Goal: Complete application form

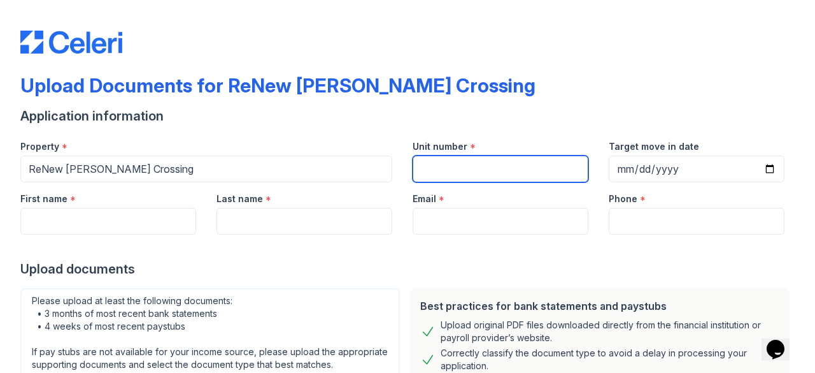
click at [433, 168] on input "Unit number" at bounding box center [501, 168] width 176 height 27
paste input "Apt.8638E"
type input "Apt.8638E"
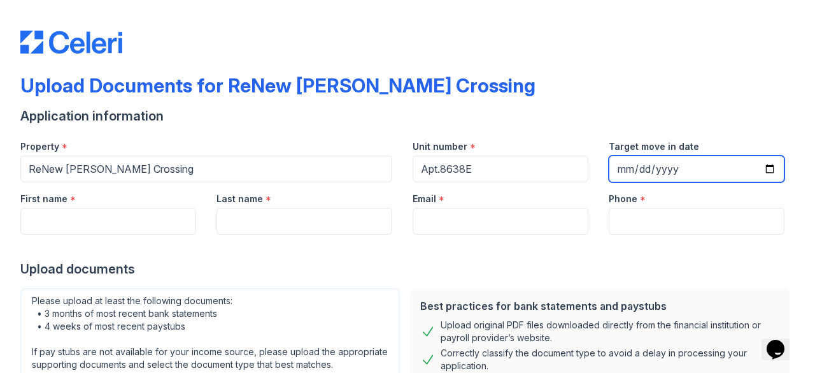
click at [759, 169] on input "Target move in date" at bounding box center [697, 168] width 176 height 27
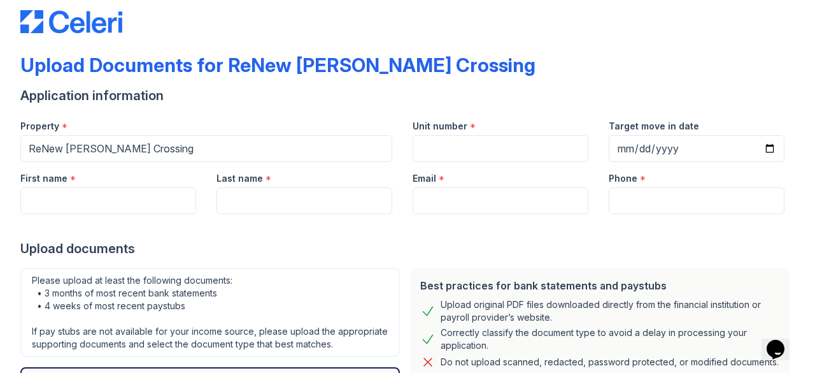
scroll to position [25, 0]
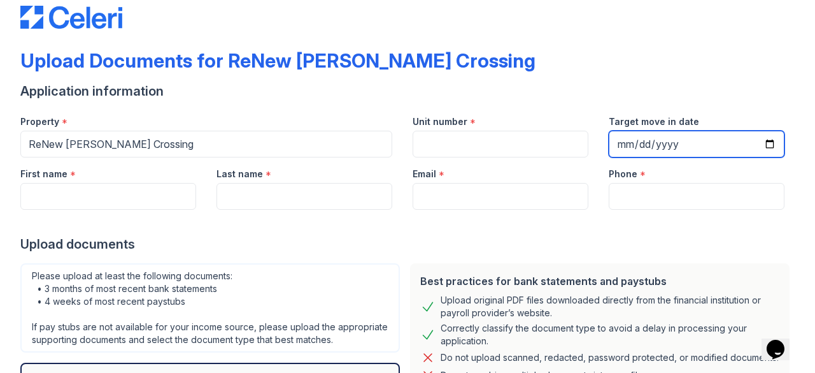
click at [760, 145] on input "Target move in date" at bounding box center [697, 144] width 176 height 27
type input "2025-09-02"
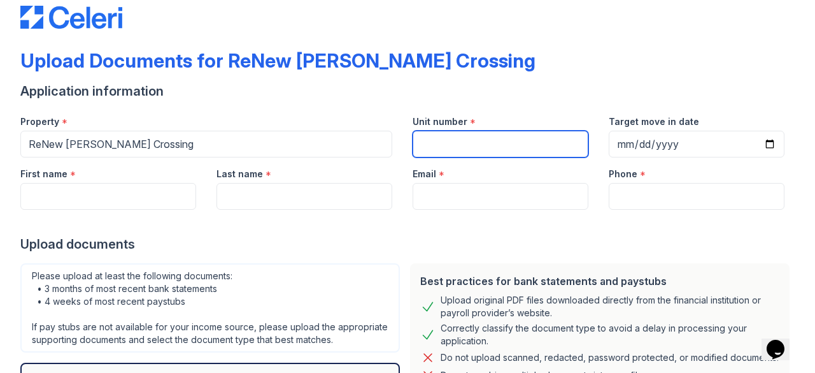
click at [442, 145] on input "Unit number" at bounding box center [501, 144] width 176 height 27
type input "E"
paste input "Apt.8638E"
type input "Apt.8638E"
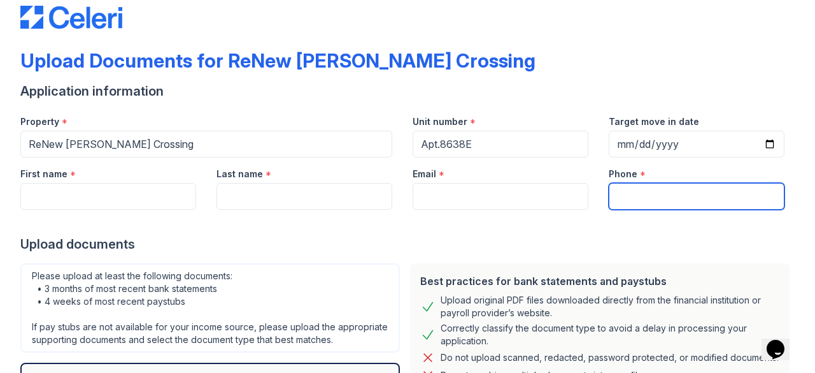
click at [633, 197] on input "Phone" at bounding box center [697, 196] width 176 height 27
type input "4433193638"
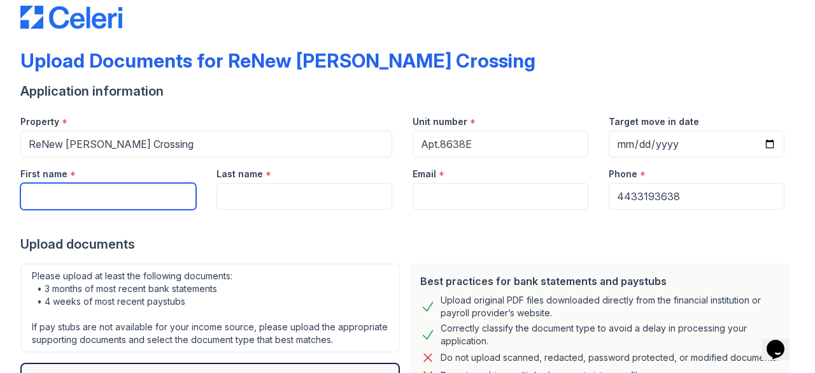
click at [50, 195] on input "First name" at bounding box center [108, 196] width 176 height 27
type input "Obi"
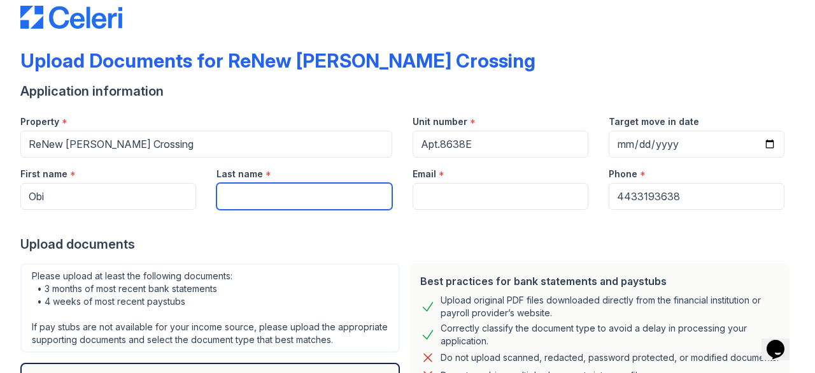
click at [248, 189] on input "Last name" at bounding box center [305, 196] width 176 height 27
type input "Iloabachie"
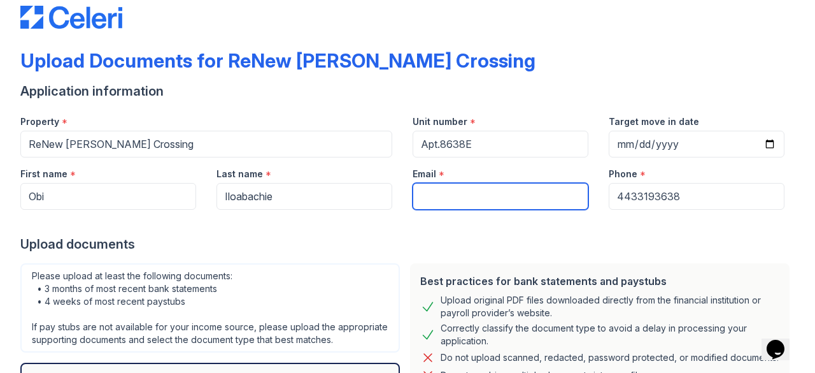
click at [452, 202] on input "Email" at bounding box center [501, 196] width 176 height 27
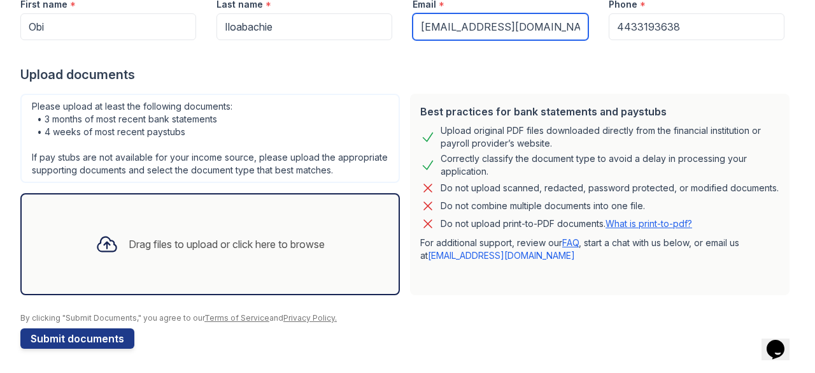
scroll to position [196, 0]
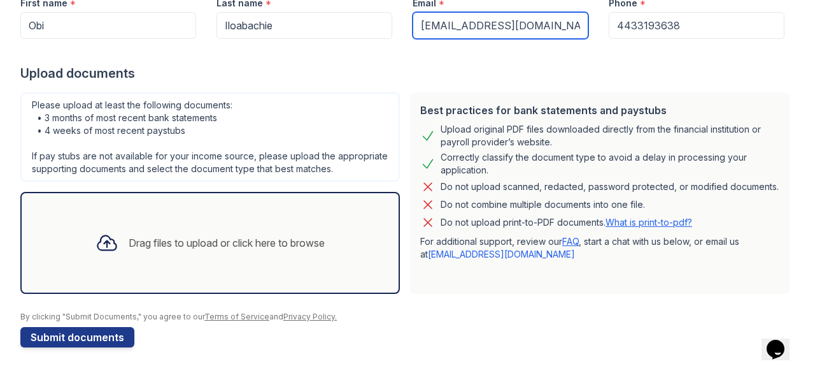
type input "always.fair19@yahoo.com"
click at [201, 250] on div "Drag files to upload or click here to browse" at bounding box center [227, 242] width 196 height 15
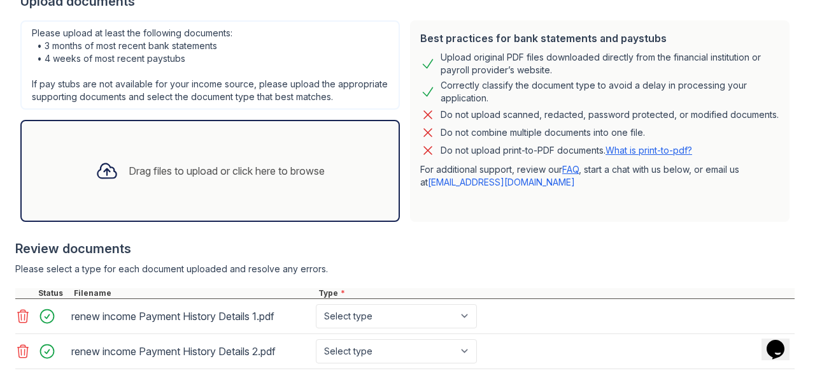
scroll to position [273, 0]
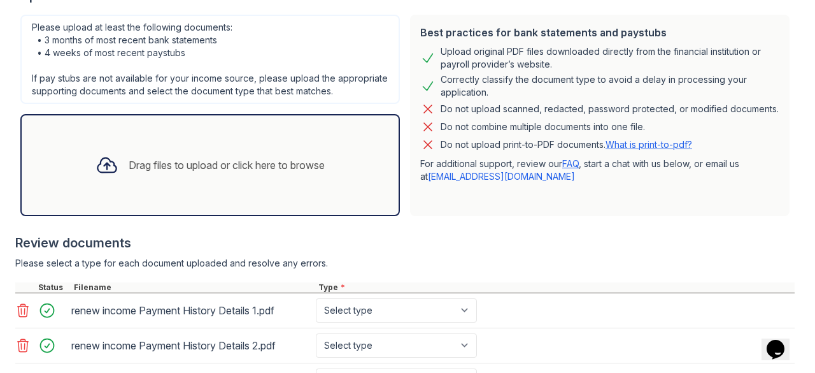
click at [241, 173] on div "Drag files to upload or click here to browse" at bounding box center [227, 164] width 196 height 15
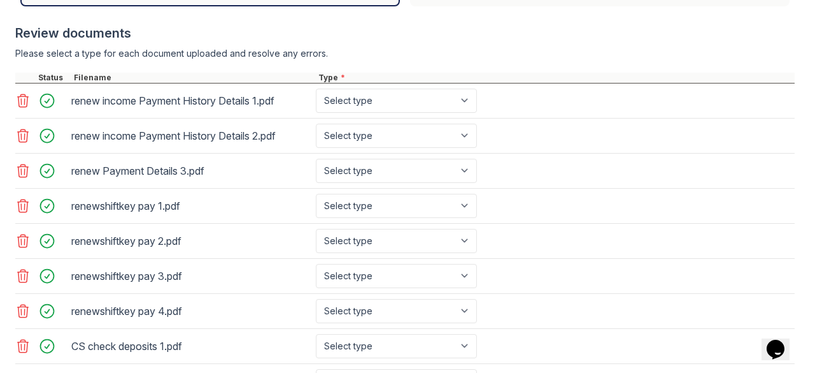
scroll to position [477, 0]
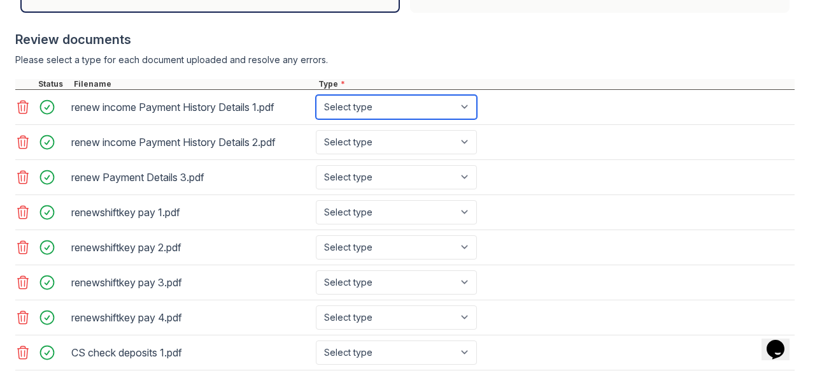
click at [463, 119] on select "Select type Paystub Bank Statement Offer Letter Tax Documents Benefit Award Let…" at bounding box center [396, 107] width 161 height 24
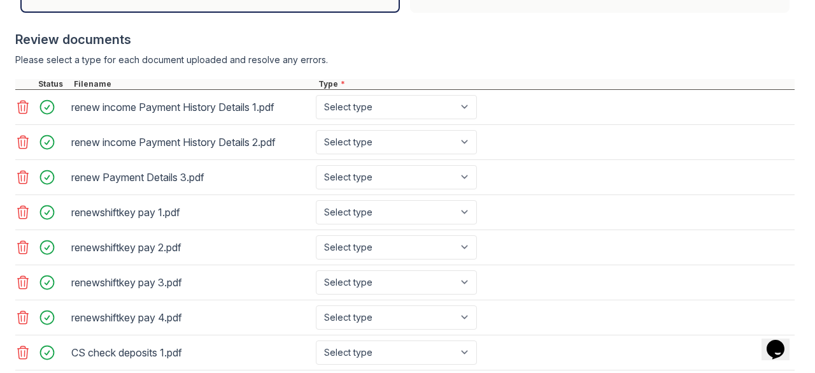
click at [556, 78] on div at bounding box center [405, 72] width 780 height 13
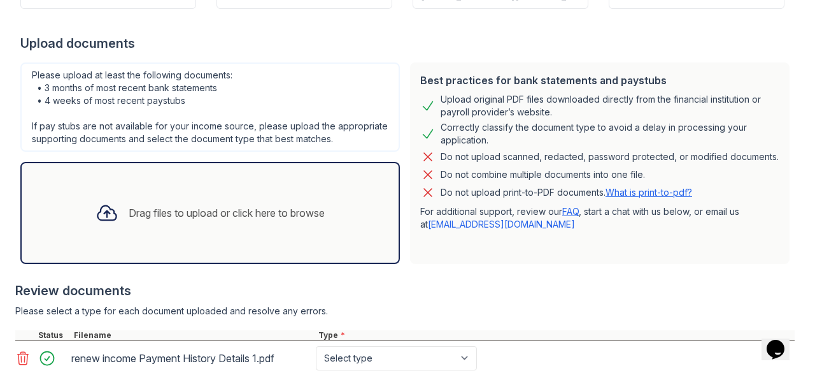
scroll to position [299, 0]
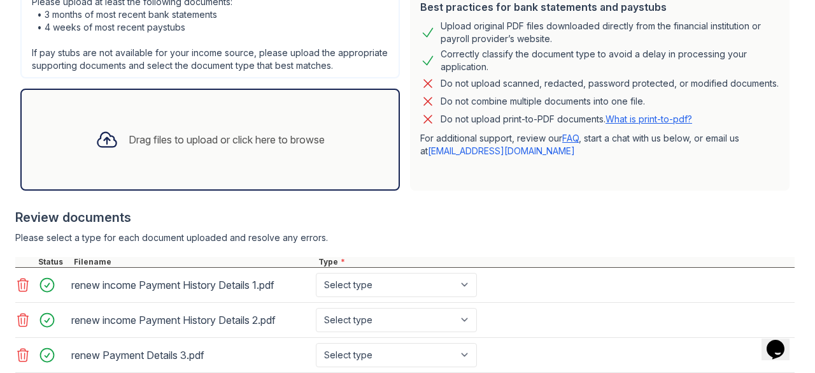
click at [210, 147] on div "Drag files to upload or click here to browse" at bounding box center [227, 139] width 196 height 15
click at [241, 147] on div "Drag files to upload or click here to browse" at bounding box center [227, 139] width 196 height 15
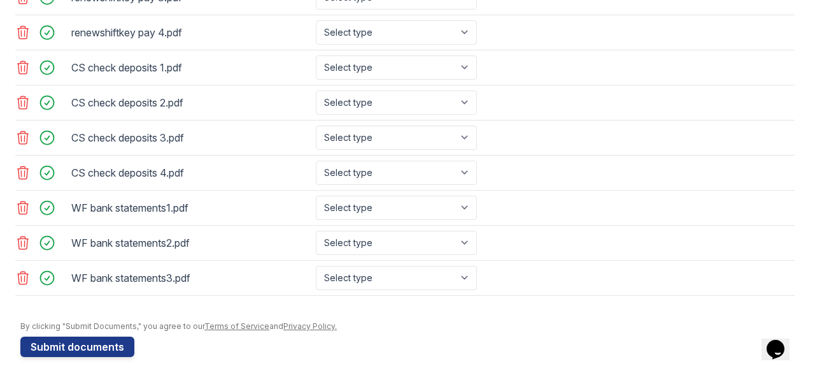
scroll to position [773, 0]
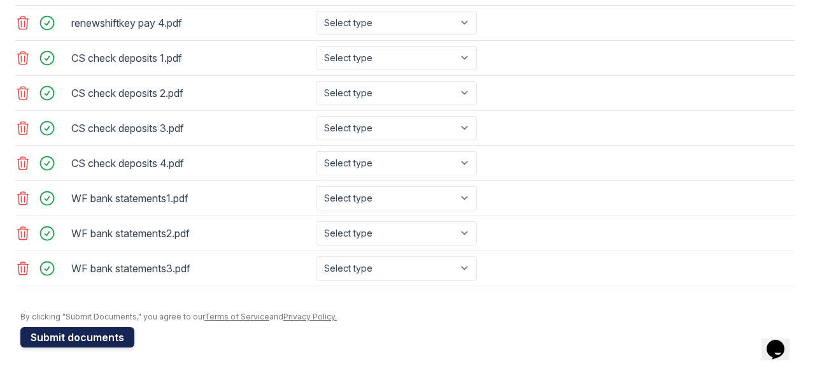
click at [82, 340] on button "Submit documents" at bounding box center [77, 337] width 114 height 20
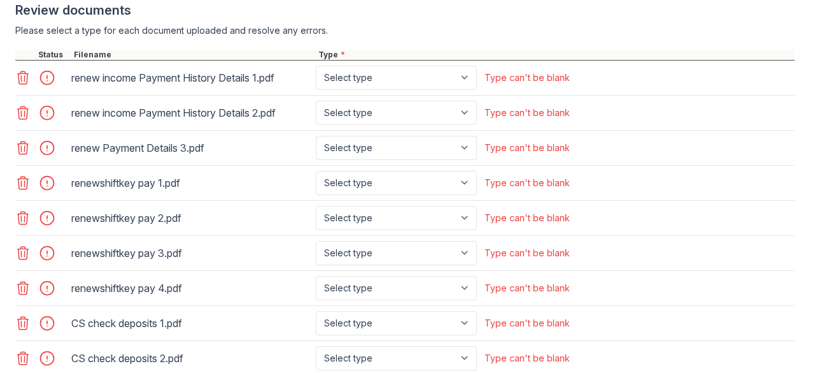
scroll to position [549, 0]
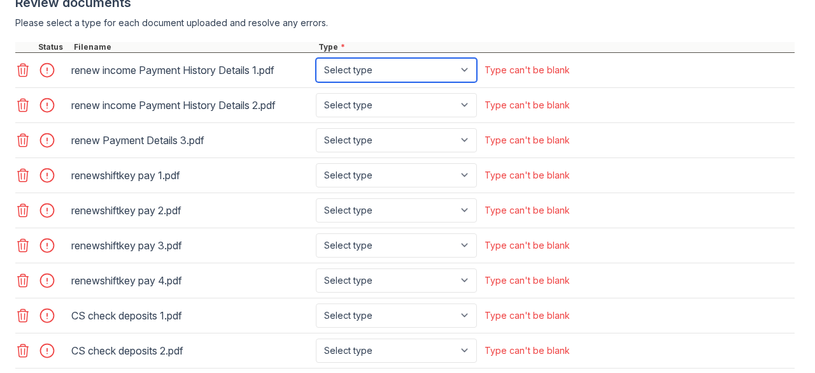
click at [471, 82] on select "Select type Paystub Bank Statement Offer Letter Tax Documents Benefit Award Let…" at bounding box center [396, 70] width 161 height 24
select select "paystub"
click at [316, 69] on select "Select type Paystub Bank Statement Offer Letter Tax Documents Benefit Award Let…" at bounding box center [396, 70] width 161 height 24
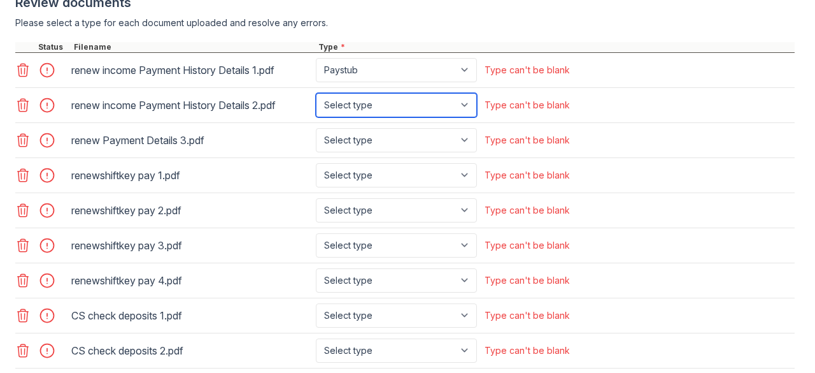
click at [473, 117] on select "Select type Paystub Bank Statement Offer Letter Tax Documents Benefit Award Let…" at bounding box center [396, 105] width 161 height 24
select select "paystub"
click at [316, 103] on select "Select type Paystub Bank Statement Offer Letter Tax Documents Benefit Award Let…" at bounding box center [396, 105] width 161 height 24
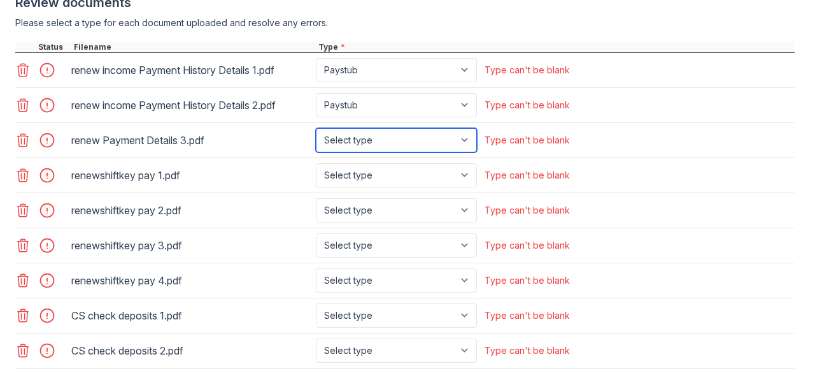
click at [462, 152] on select "Select type Paystub Bank Statement Offer Letter Tax Documents Benefit Award Let…" at bounding box center [396, 140] width 161 height 24
select select "paystub"
click at [316, 138] on select "Select type Paystub Bank Statement Offer Letter Tax Documents Benefit Award Let…" at bounding box center [396, 140] width 161 height 24
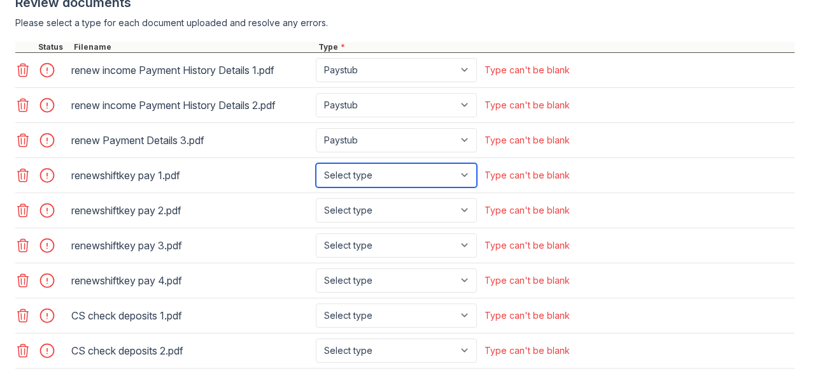
click at [465, 183] on select "Select type Paystub Bank Statement Offer Letter Tax Documents Benefit Award Let…" at bounding box center [396, 175] width 161 height 24
select select "paystub"
click at [316, 172] on select "Select type Paystub Bank Statement Offer Letter Tax Documents Benefit Award Let…" at bounding box center [396, 175] width 161 height 24
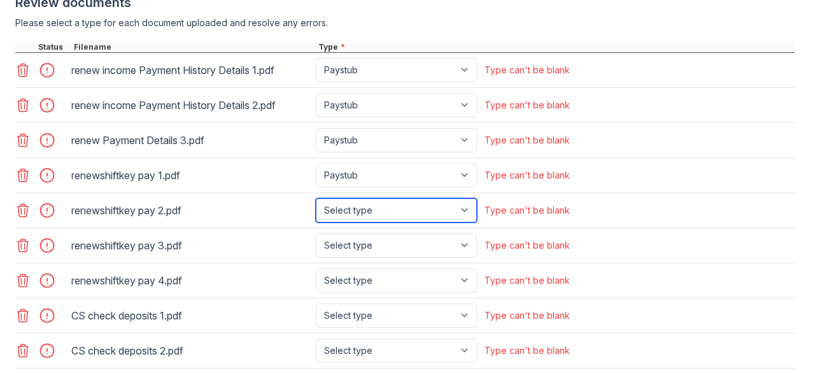
click at [465, 222] on select "Select type Paystub Bank Statement Offer Letter Tax Documents Benefit Award Let…" at bounding box center [396, 210] width 161 height 24
select select "paystub"
click at [316, 206] on select "Select type Paystub Bank Statement Offer Letter Tax Documents Benefit Award Let…" at bounding box center [396, 210] width 161 height 24
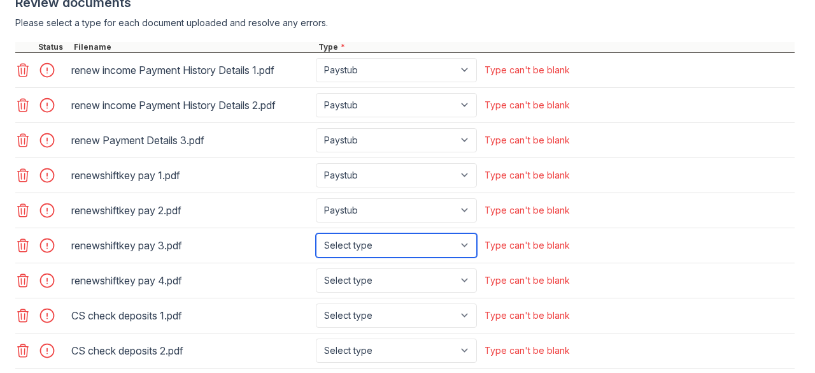
click at [463, 253] on select "Select type Paystub Bank Statement Offer Letter Tax Documents Benefit Award Let…" at bounding box center [396, 245] width 161 height 24
select select "paystub"
click at [316, 241] on select "Select type Paystub Bank Statement Offer Letter Tax Documents Benefit Award Let…" at bounding box center [396, 245] width 161 height 24
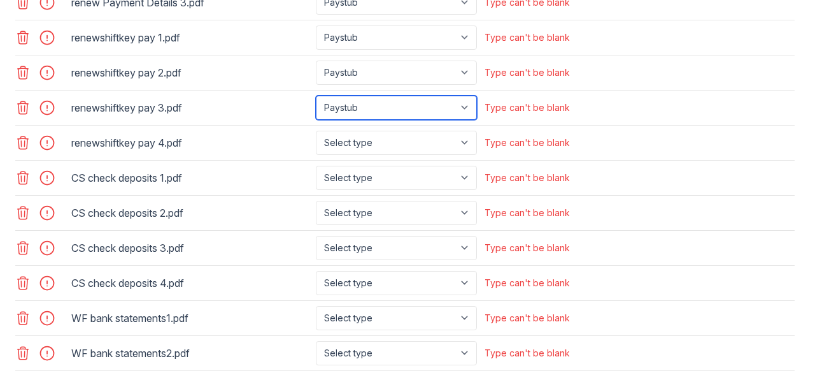
scroll to position [689, 0]
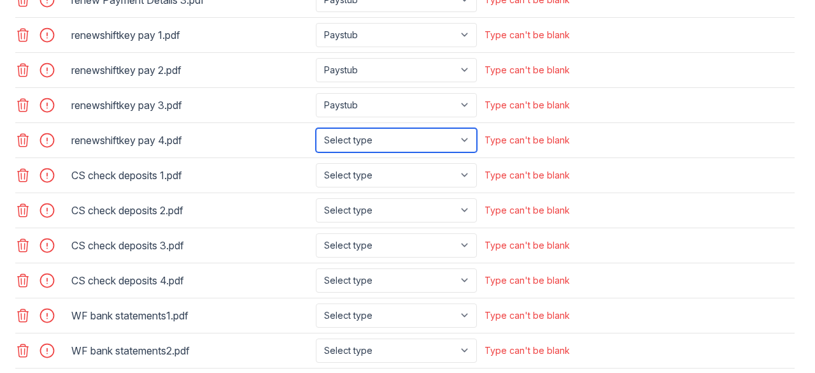
click at [441, 151] on select "Select type Paystub Bank Statement Offer Letter Tax Documents Benefit Award Let…" at bounding box center [396, 140] width 161 height 24
select select "paystub"
click at [316, 135] on select "Select type Paystub Bank Statement Offer Letter Tax Documents Benefit Award Let…" at bounding box center [396, 140] width 161 height 24
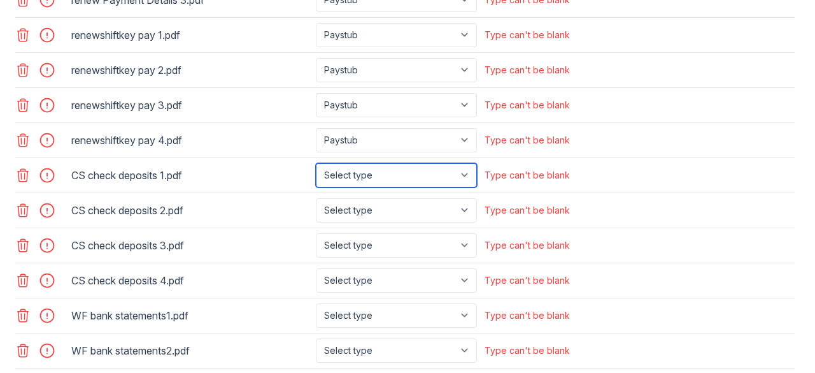
click at [468, 184] on select "Select type Paystub Bank Statement Offer Letter Tax Documents Benefit Award Let…" at bounding box center [396, 175] width 161 height 24
select select "other"
click at [316, 169] on select "Select type Paystub Bank Statement Offer Letter Tax Documents Benefit Award Let…" at bounding box center [396, 175] width 161 height 24
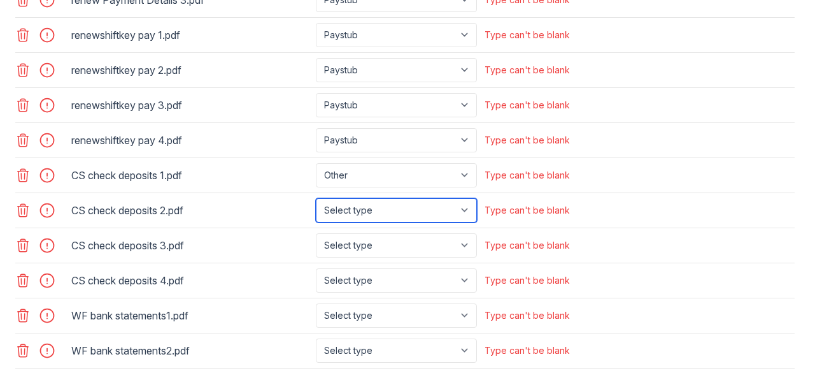
click at [458, 217] on select "Select type Paystub Bank Statement Offer Letter Tax Documents Benefit Award Let…" at bounding box center [396, 210] width 161 height 24
select select "other"
click at [316, 204] on select "Select type Paystub Bank Statement Offer Letter Tax Documents Benefit Award Let…" at bounding box center [396, 210] width 161 height 24
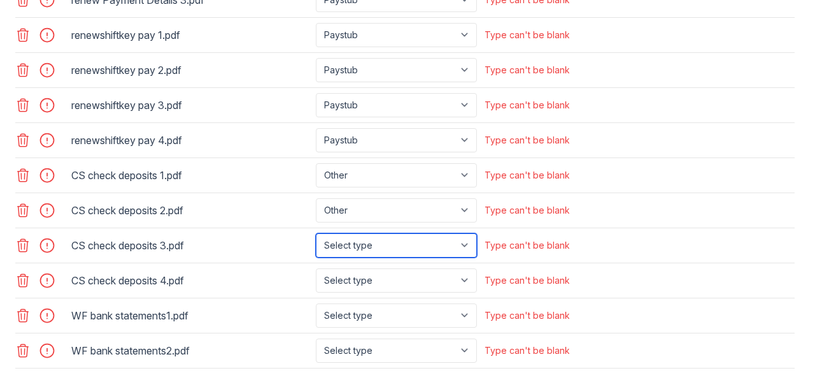
click at [445, 255] on select "Select type Paystub Bank Statement Offer Letter Tax Documents Benefit Award Let…" at bounding box center [396, 245] width 161 height 24
select select "other"
click at [316, 238] on select "Select type Paystub Bank Statement Offer Letter Tax Documents Benefit Award Let…" at bounding box center [396, 245] width 161 height 24
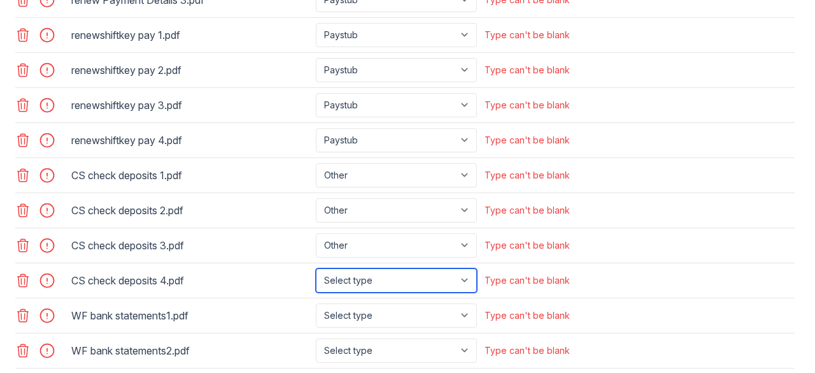
click at [421, 291] on select "Select type Paystub Bank Statement Offer Letter Tax Documents Benefit Award Let…" at bounding box center [396, 280] width 161 height 24
select select "other"
click at [316, 273] on select "Select type Paystub Bank Statement Offer Letter Tax Documents Benefit Award Let…" at bounding box center [396, 280] width 161 height 24
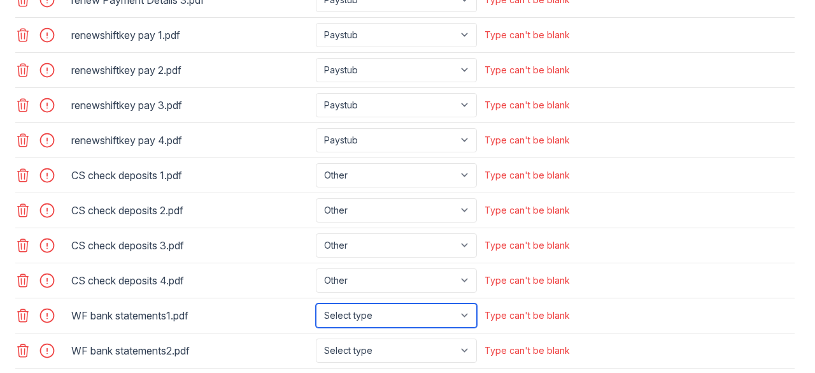
click at [413, 319] on select "Select type Paystub Bank Statement Offer Letter Tax Documents Benefit Award Let…" at bounding box center [396, 315] width 161 height 24
click at [316, 307] on select "Select type Paystub Bank Statement Offer Letter Tax Documents Benefit Award Let…" at bounding box center [396, 315] width 161 height 24
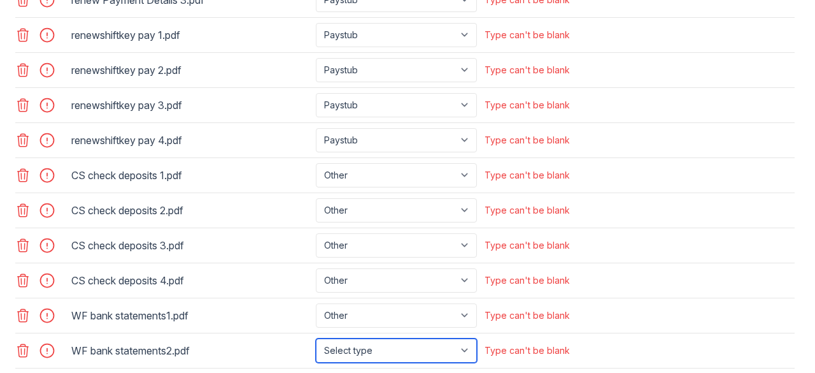
click at [420, 352] on select "Select type Paystub Bank Statement Offer Letter Tax Documents Benefit Award Let…" at bounding box center [396, 350] width 161 height 24
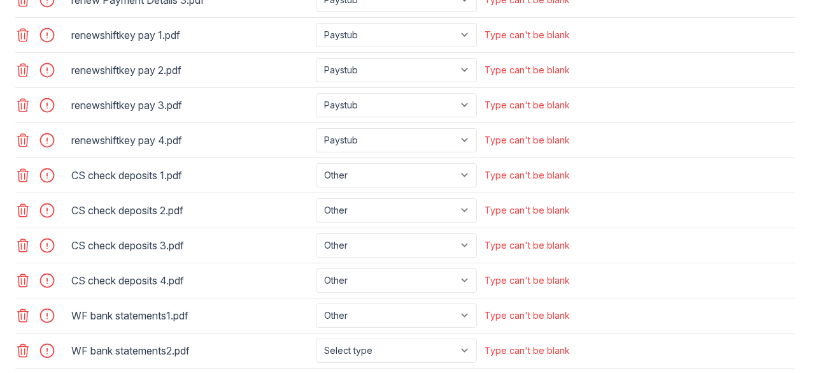
click at [268, 355] on div "WF bank statements2.pdf" at bounding box center [191, 350] width 240 height 20
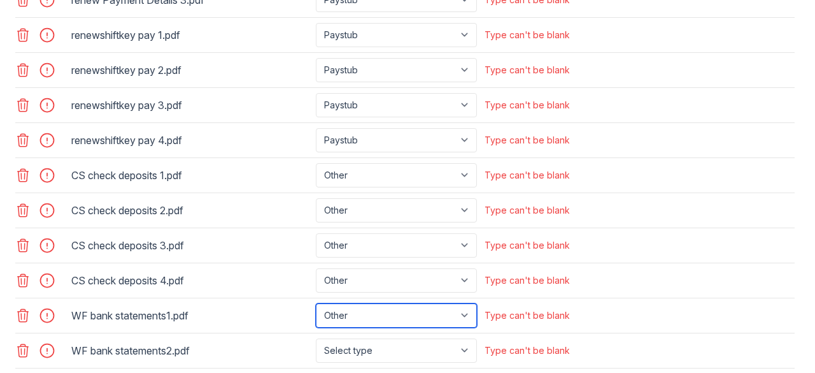
click at [429, 318] on select "Select type Paystub Bank Statement Offer Letter Tax Documents Benefit Award Let…" at bounding box center [396, 315] width 161 height 24
select select "bank_statement"
click at [316, 307] on select "Select type Paystub Bank Statement Offer Letter Tax Documents Benefit Award Let…" at bounding box center [396, 315] width 161 height 24
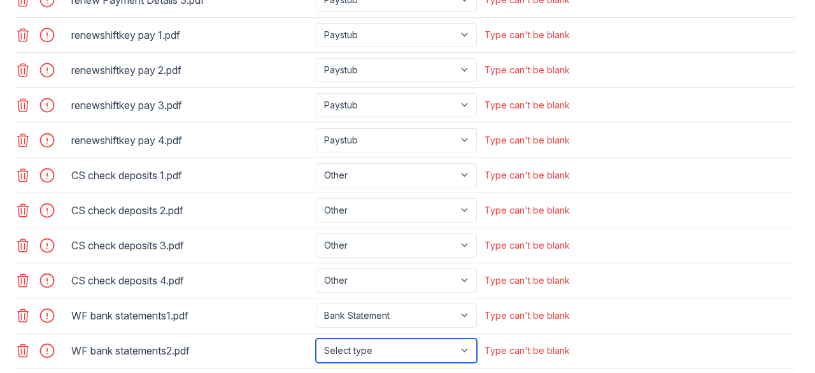
click at [420, 353] on select "Select type Paystub Bank Statement Offer Letter Tax Documents Benefit Award Let…" at bounding box center [396, 350] width 161 height 24
select select "bank_statement"
click at [316, 341] on select "Select type Paystub Bank Statement Offer Letter Tax Documents Benefit Award Let…" at bounding box center [396, 350] width 161 height 24
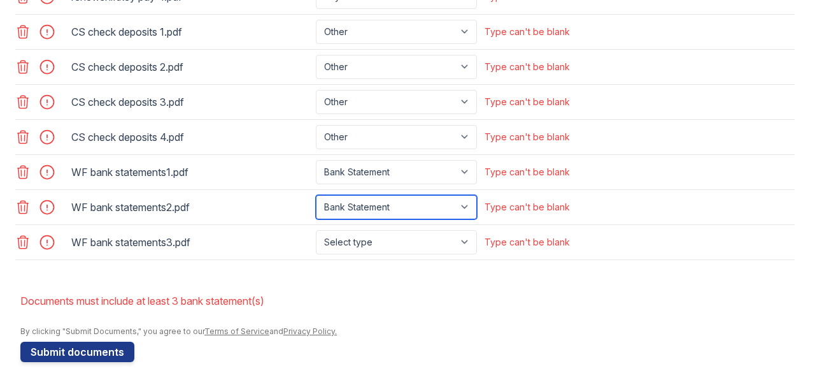
scroll to position [850, 0]
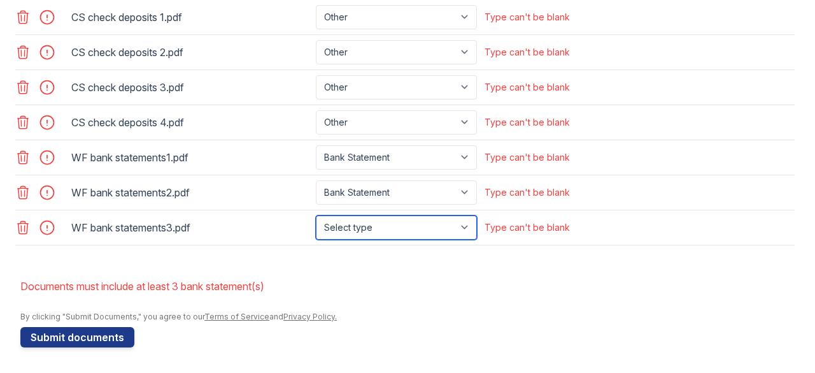
click at [393, 231] on select "Select type Paystub Bank Statement Offer Letter Tax Documents Benefit Award Let…" at bounding box center [396, 227] width 161 height 24
select select "bank_statement"
click at [316, 216] on select "Select type Paystub Bank Statement Offer Letter Tax Documents Benefit Award Let…" at bounding box center [396, 227] width 161 height 24
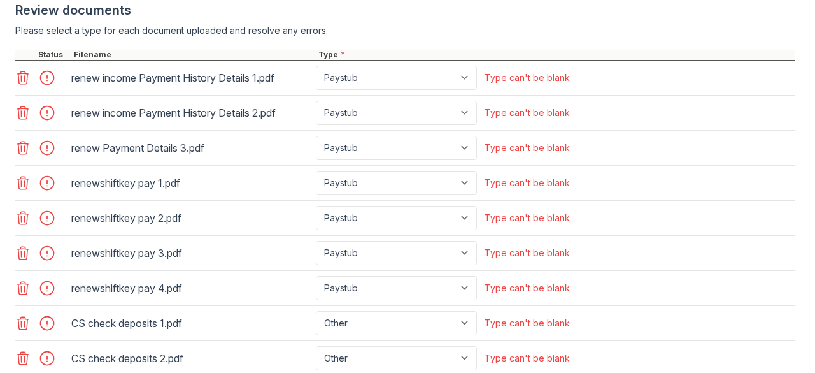
scroll to position [533, 0]
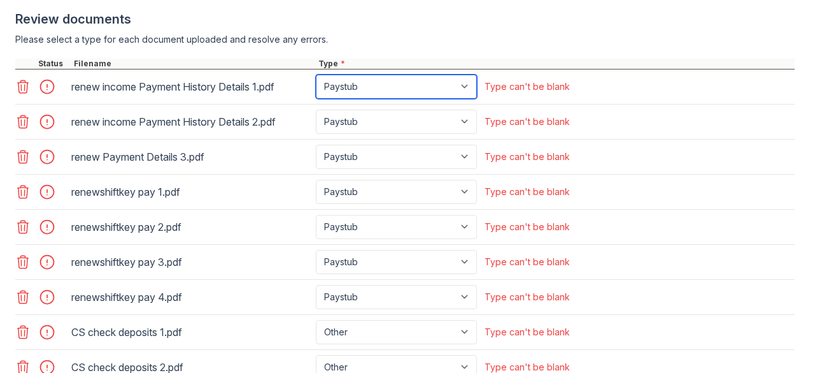
click at [466, 99] on select "Select type Paystub Bank Statement Offer Letter Tax Documents Benefit Award Let…" at bounding box center [396, 87] width 161 height 24
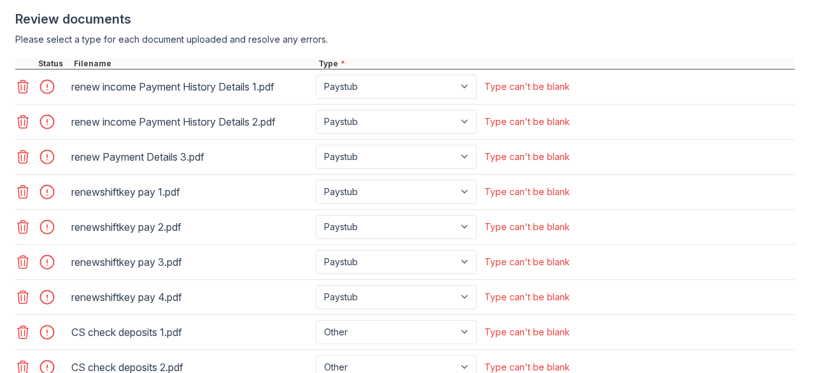
click at [635, 46] on div "Please select a type for each document uploaded and resolve any errors." at bounding box center [405, 39] width 780 height 13
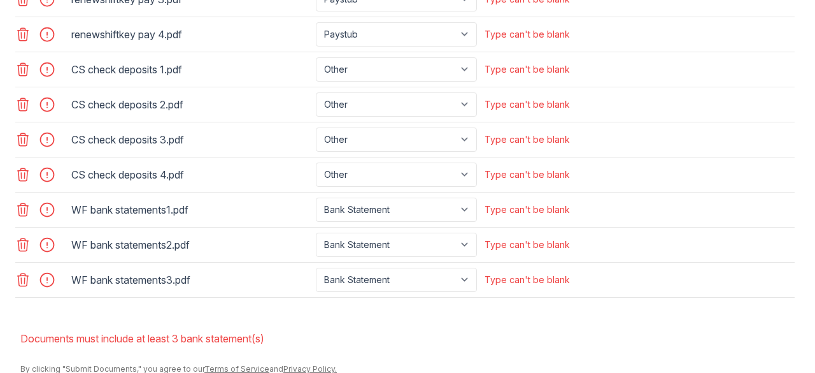
scroll to position [804, 0]
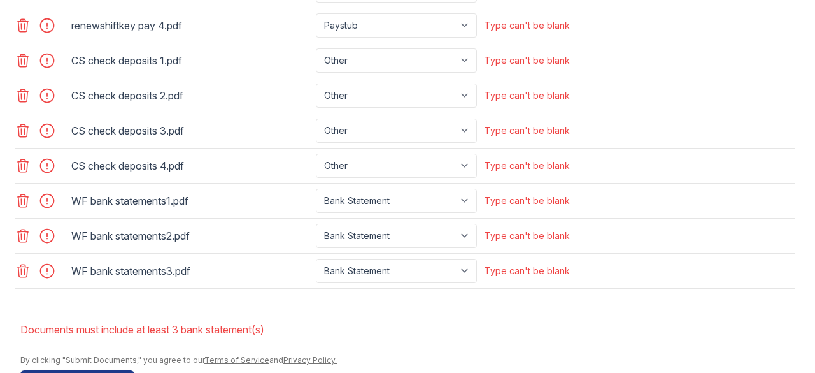
click at [21, 67] on icon at bounding box center [23, 60] width 11 height 13
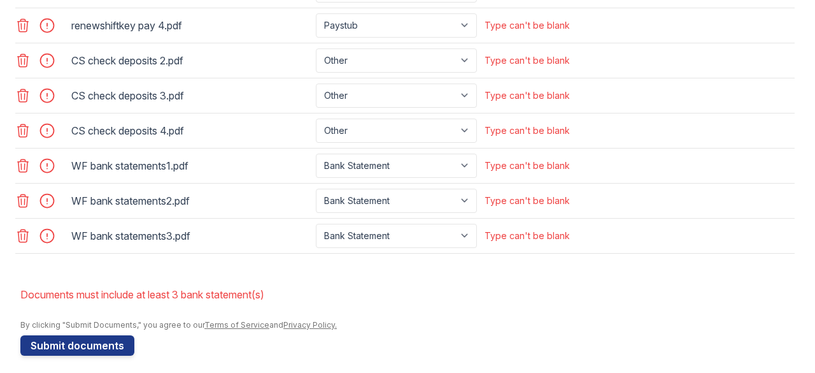
click at [21, 67] on icon at bounding box center [23, 60] width 11 height 13
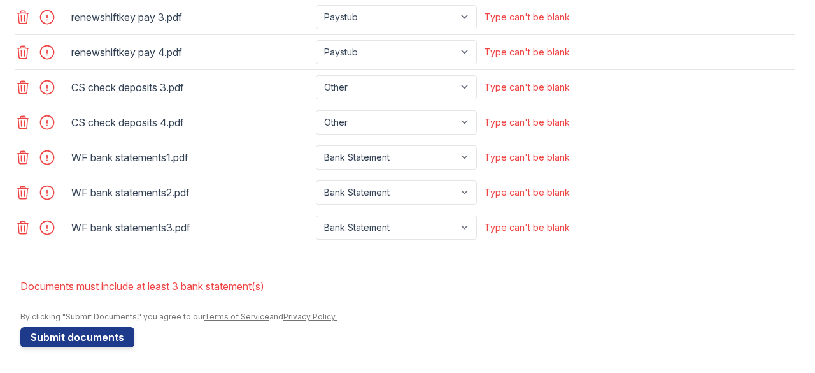
scroll to position [781, 0]
click at [20, 90] on icon at bounding box center [23, 87] width 11 height 13
click at [22, 125] on icon at bounding box center [22, 122] width 15 height 15
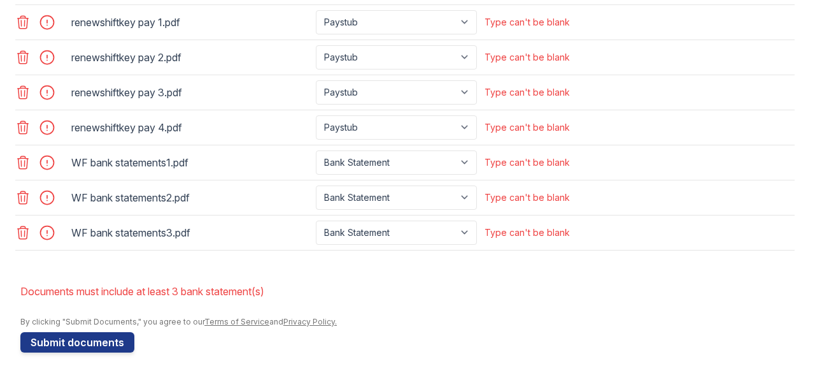
scroll to position [712, 0]
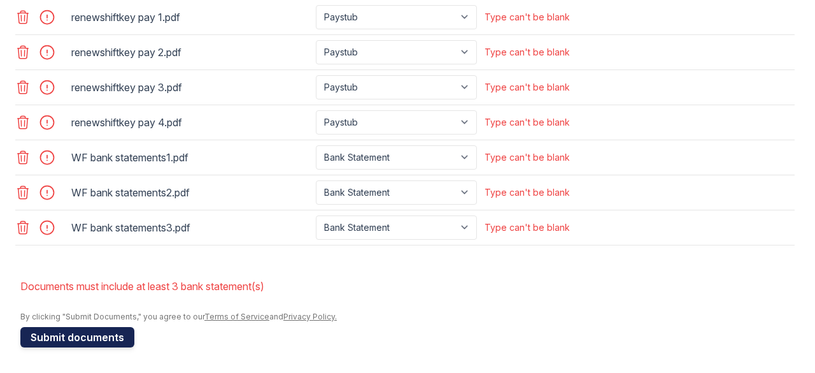
click at [94, 342] on button "Submit documents" at bounding box center [77, 337] width 114 height 20
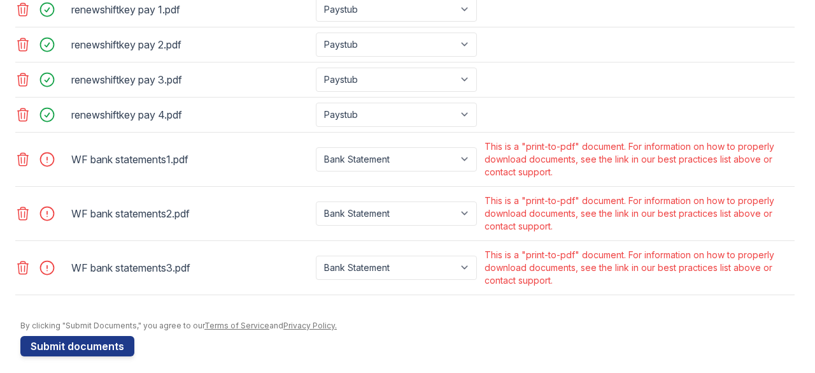
scroll to position [721, 0]
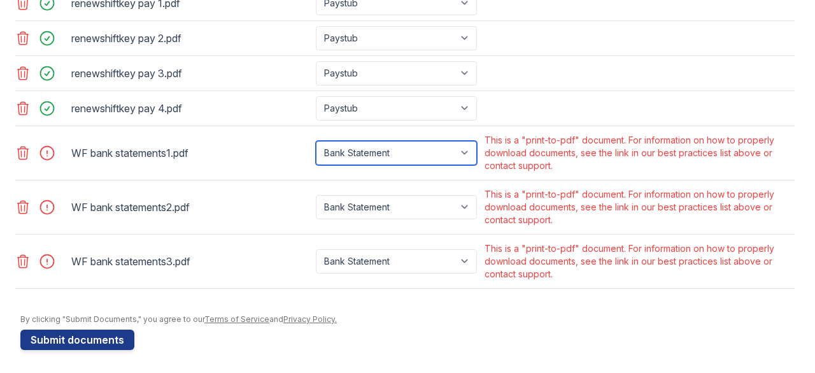
click at [462, 162] on select "Paystub Bank Statement Offer Letter Tax Documents Benefit Award Letter Investme…" at bounding box center [396, 153] width 161 height 24
click at [139, 163] on div "WF bank statements1.pdf" at bounding box center [191, 153] width 240 height 20
click at [22, 157] on icon at bounding box center [22, 152] width 15 height 15
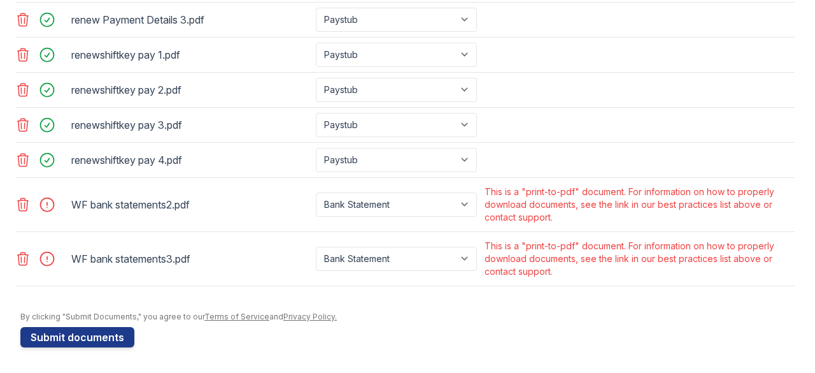
scroll to position [676, 0]
click at [24, 207] on icon at bounding box center [23, 204] width 11 height 13
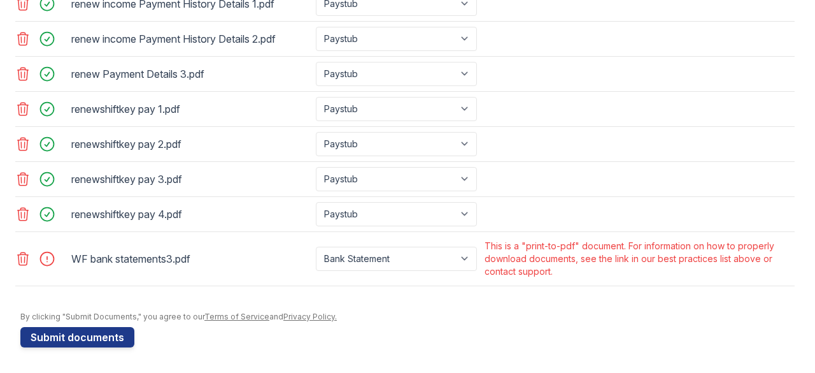
click at [19, 261] on icon at bounding box center [23, 258] width 11 height 13
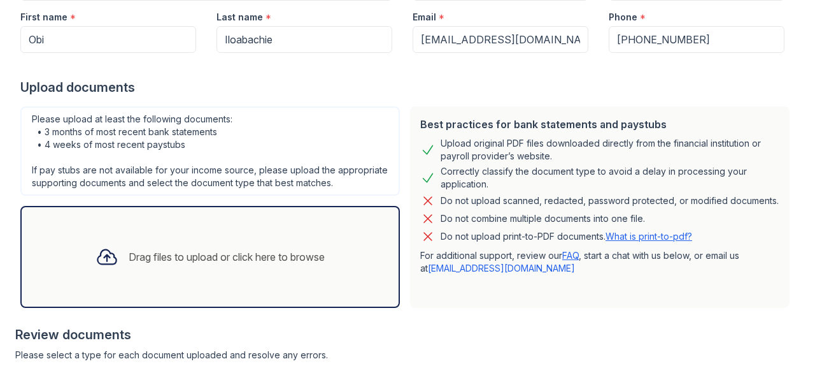
scroll to position [222, 0]
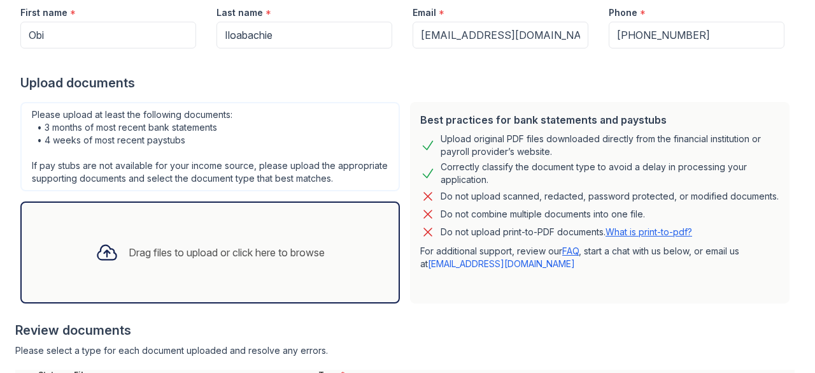
click at [238, 260] on div "Drag files to upload or click here to browse" at bounding box center [227, 252] width 196 height 15
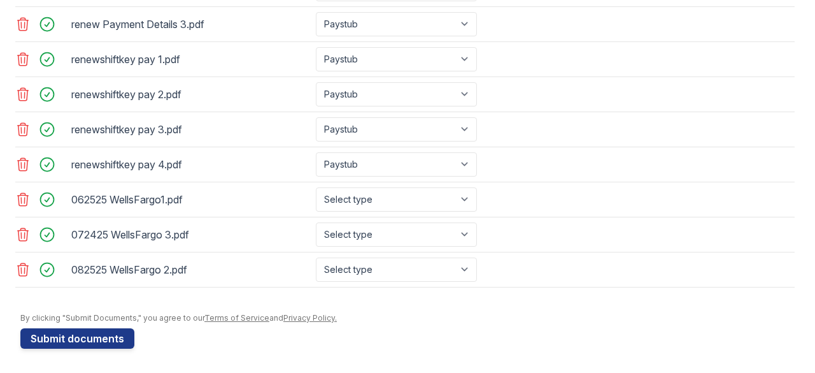
scroll to position [671, 0]
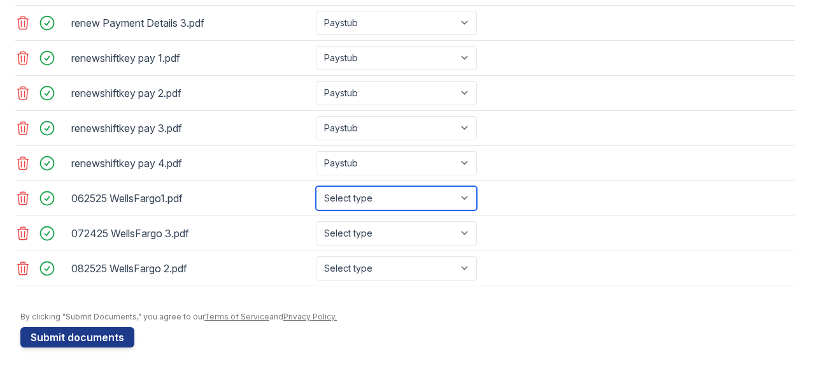
click at [466, 203] on select "Select type Paystub Bank Statement Offer Letter Tax Documents Benefit Award Let…" at bounding box center [396, 198] width 161 height 24
select select "bank_statement"
click at [316, 188] on select "Select type Paystub Bank Statement Offer Letter Tax Documents Benefit Award Let…" at bounding box center [396, 198] width 161 height 24
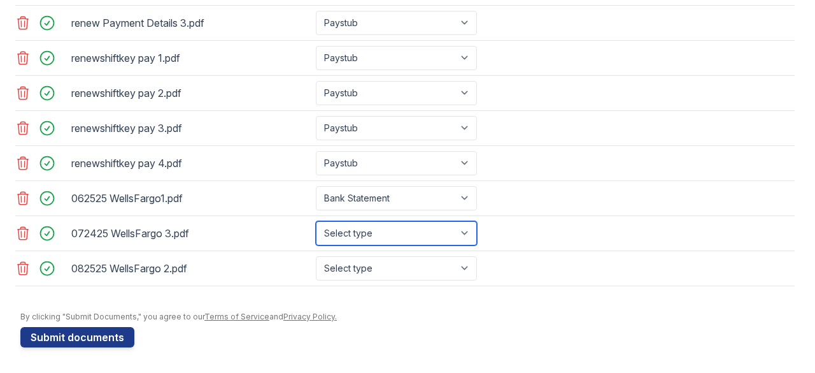
click at [460, 237] on select "Select type Paystub Bank Statement Offer Letter Tax Documents Benefit Award Let…" at bounding box center [396, 233] width 161 height 24
select select "bank_statement"
click at [316, 222] on select "Select type Paystub Bank Statement Offer Letter Tax Documents Benefit Award Let…" at bounding box center [396, 233] width 161 height 24
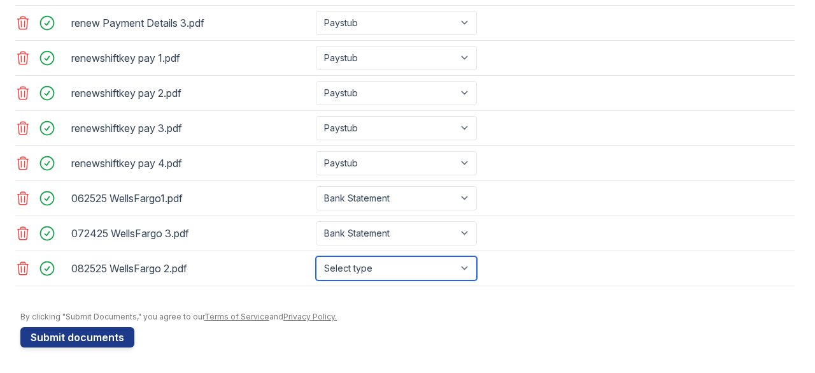
click at [455, 272] on select "Select type Paystub Bank Statement Offer Letter Tax Documents Benefit Award Let…" at bounding box center [396, 268] width 161 height 24
select select "bank_statement"
click at [316, 257] on select "Select type Paystub Bank Statement Offer Letter Tax Documents Benefit Award Let…" at bounding box center [396, 268] width 161 height 24
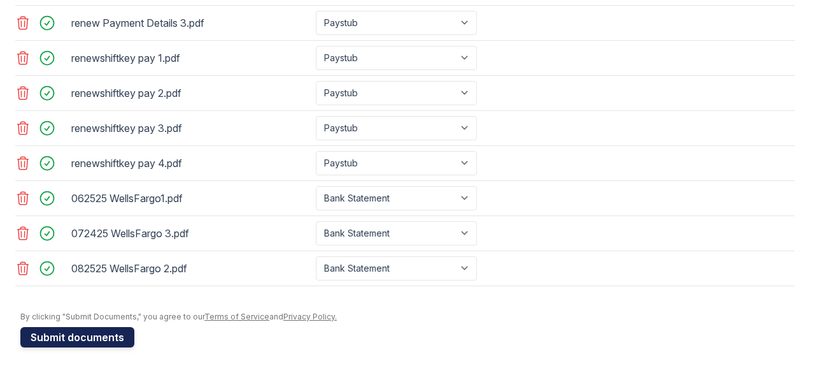
click at [69, 339] on button "Submit documents" at bounding box center [77, 337] width 114 height 20
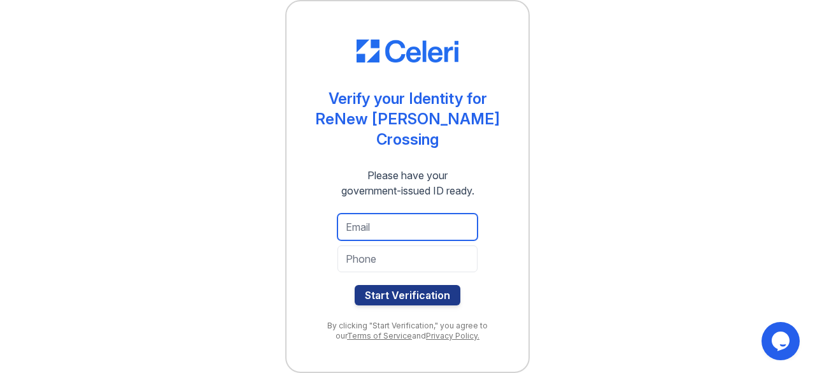
click at [372, 231] on input "email" at bounding box center [408, 226] width 140 height 27
type input "[EMAIL_ADDRESS][DOMAIN_NAME]"
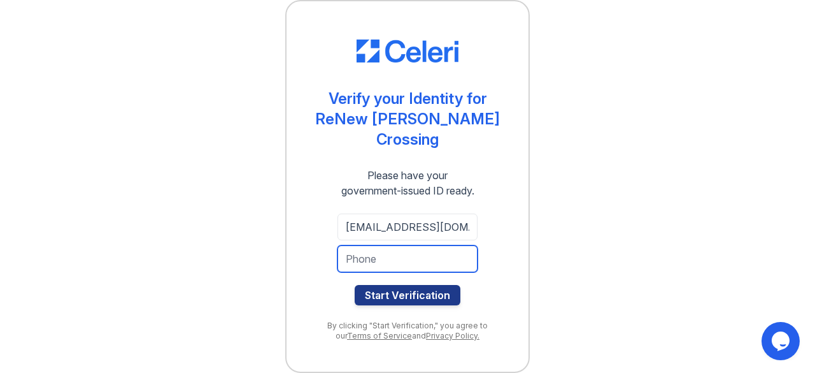
click at [369, 254] on input "tel" at bounding box center [408, 258] width 140 height 27
type input "P_retty19"
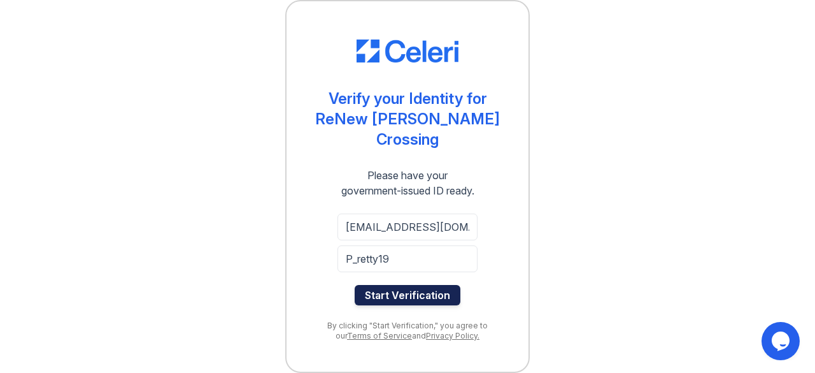
click at [386, 298] on button "Start Verification" at bounding box center [408, 295] width 106 height 20
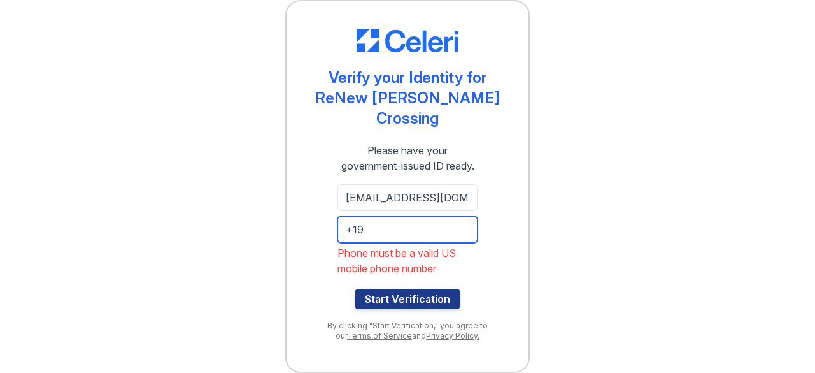
click at [396, 234] on input "+19" at bounding box center [408, 229] width 140 height 27
type input "+"
type input "4433193638"
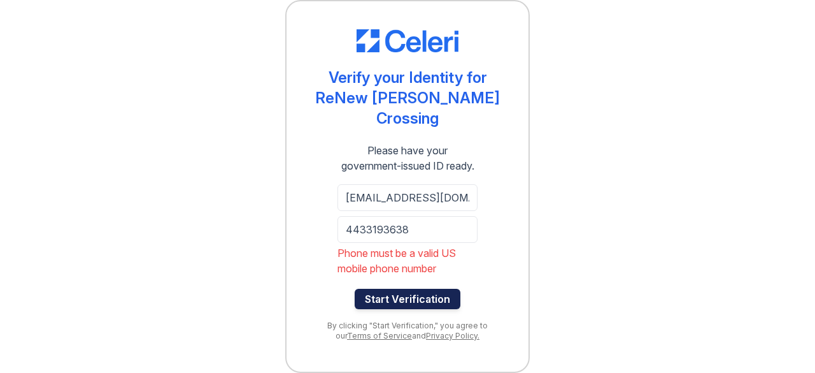
click at [394, 296] on button "Start Verification" at bounding box center [408, 299] width 106 height 20
